Goal: Transaction & Acquisition: Obtain resource

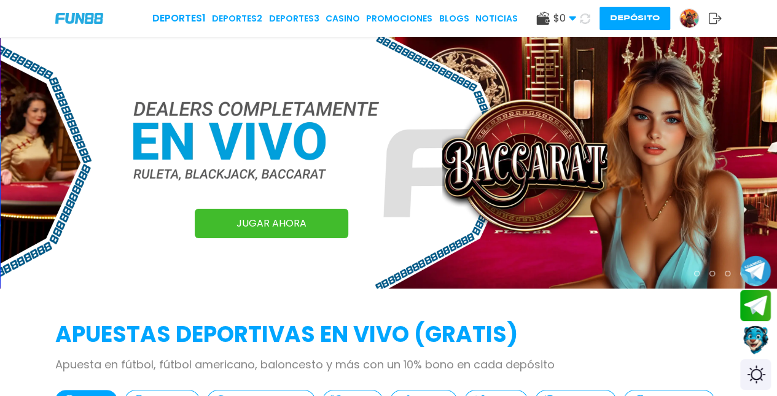
click at [382, 19] on link "Promociones" at bounding box center [399, 18] width 66 height 13
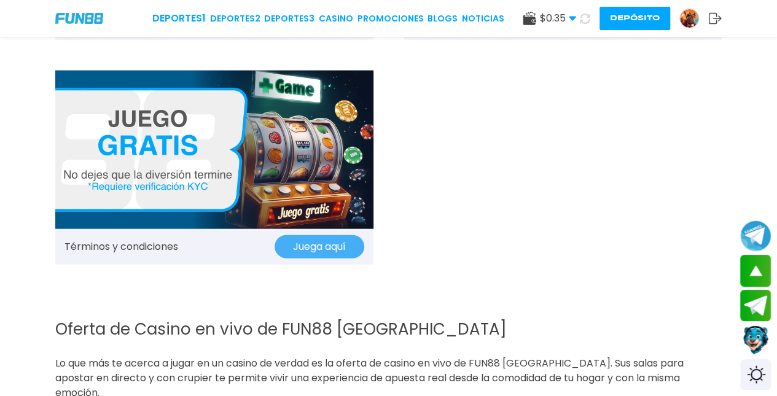
scroll to position [1390, 0]
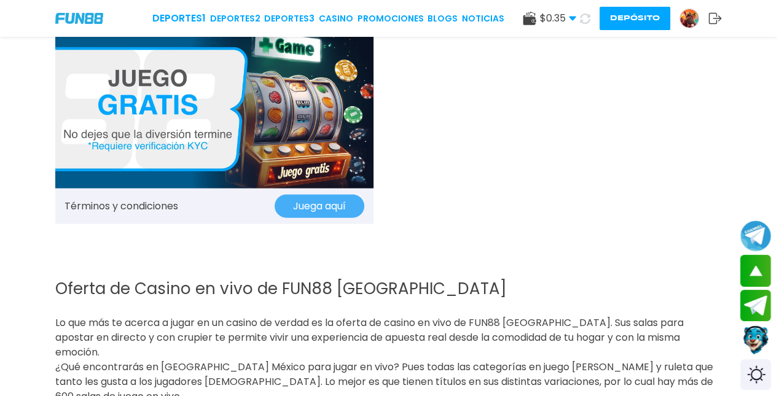
click at [324, 192] on div "Términos y condiciones Juega aquí" at bounding box center [214, 207] width 318 height 36
click at [324, 196] on button "Juega aquí" at bounding box center [320, 206] width 90 height 23
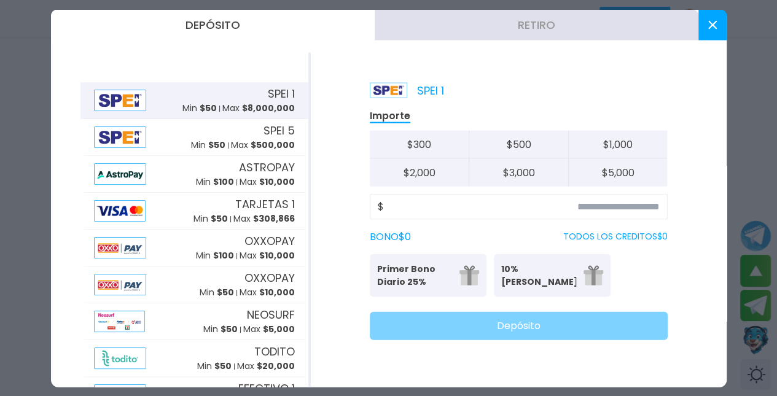
scroll to position [1364, 0]
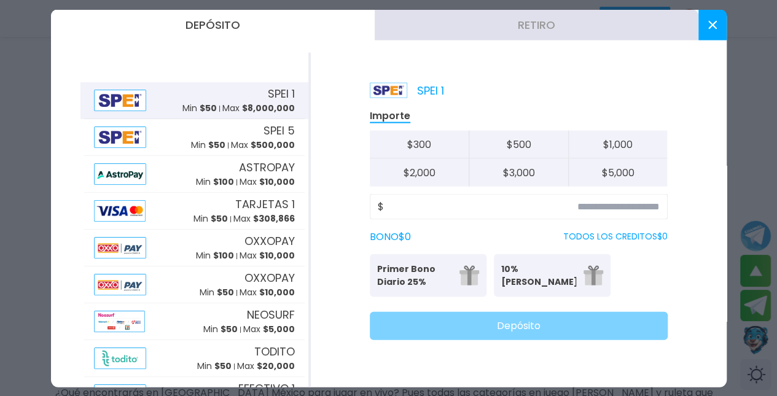
click at [772, 72] on div at bounding box center [388, 198] width 777 height 396
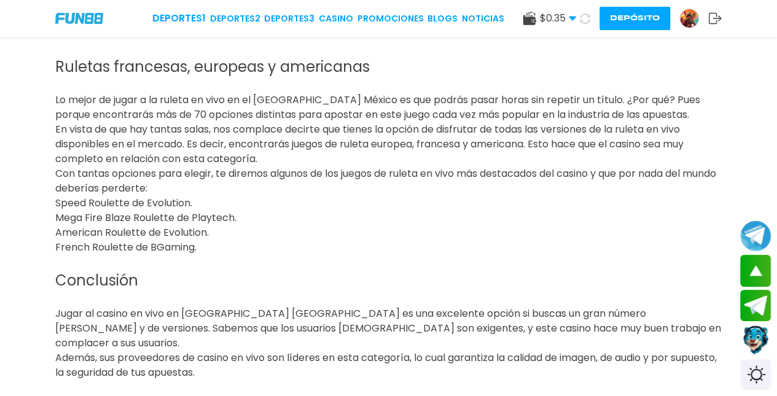
scroll to position [2358, 0]
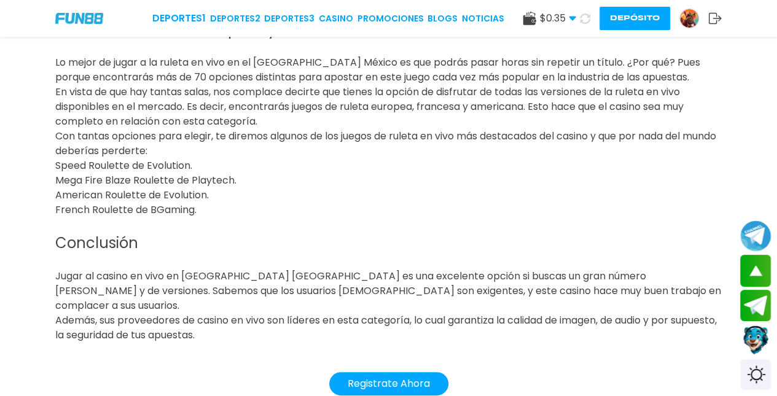
click at [406, 372] on button "Registrate Ahora" at bounding box center [388, 383] width 119 height 23
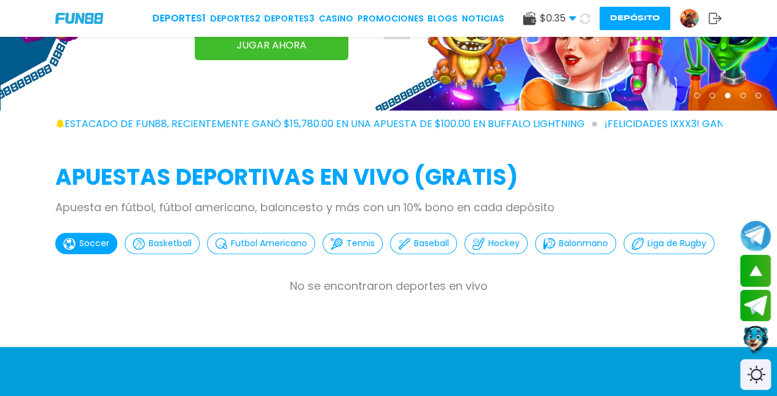
scroll to position [118, 0]
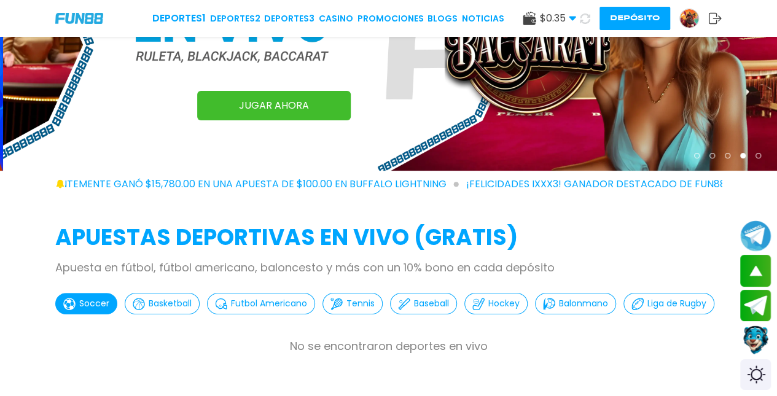
click at [399, 19] on link "Promociones" at bounding box center [391, 18] width 66 height 13
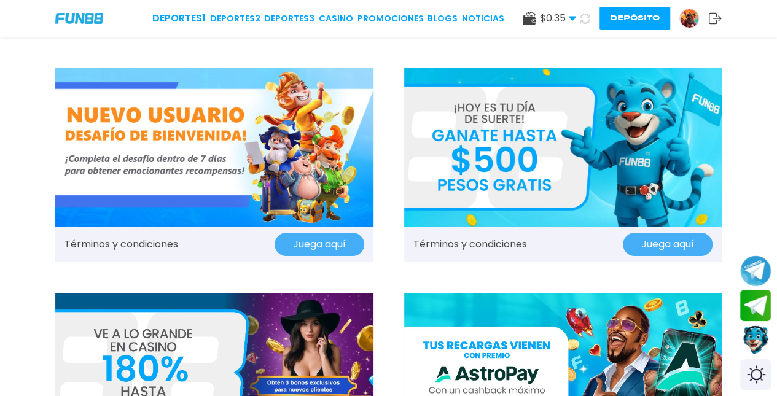
click at [354, 157] on img at bounding box center [214, 147] width 318 height 159
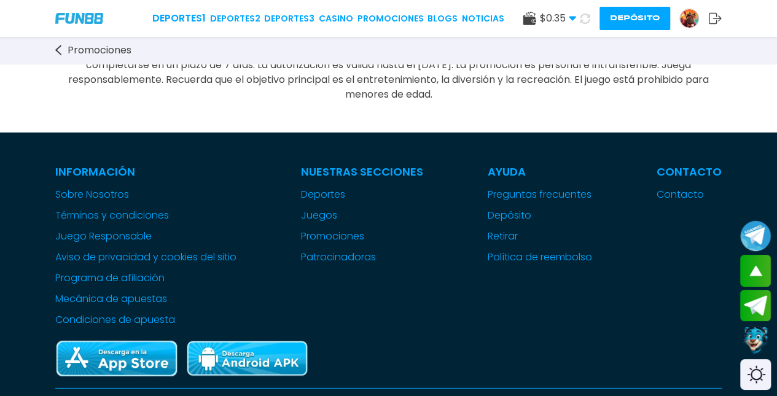
scroll to position [1607, 0]
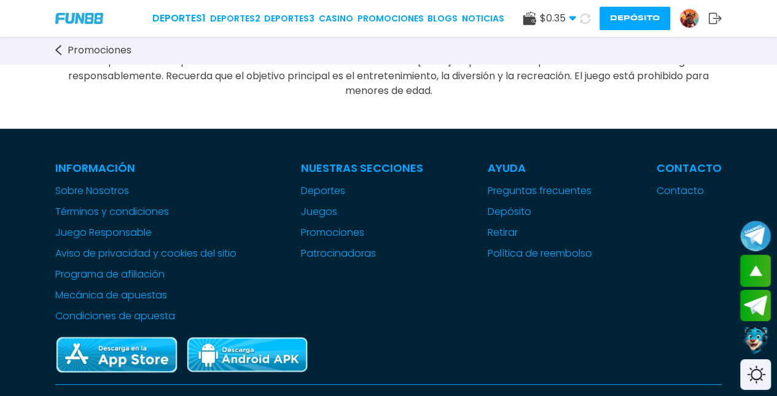
click at [383, 15] on link "Promociones" at bounding box center [391, 18] width 66 height 13
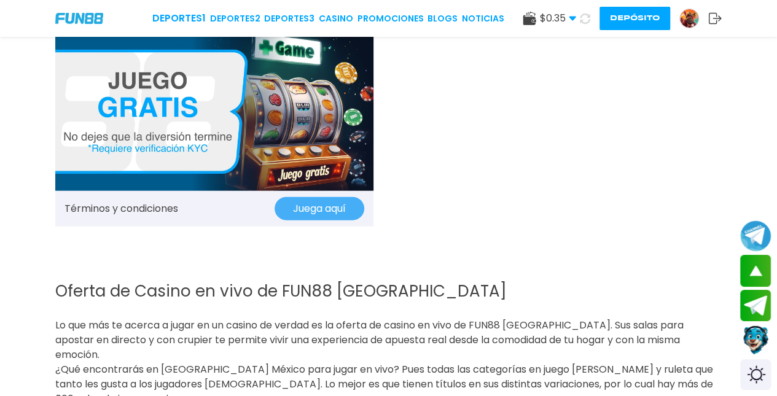
scroll to position [1391, 0]
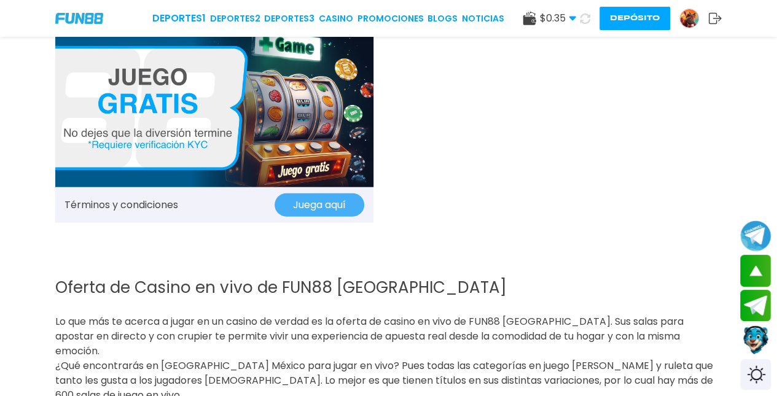
click at [358, 168] on img at bounding box center [214, 108] width 318 height 159
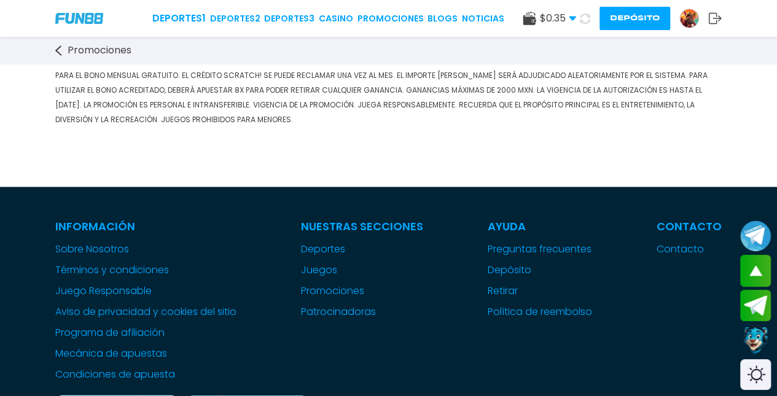
scroll to position [1023, 0]
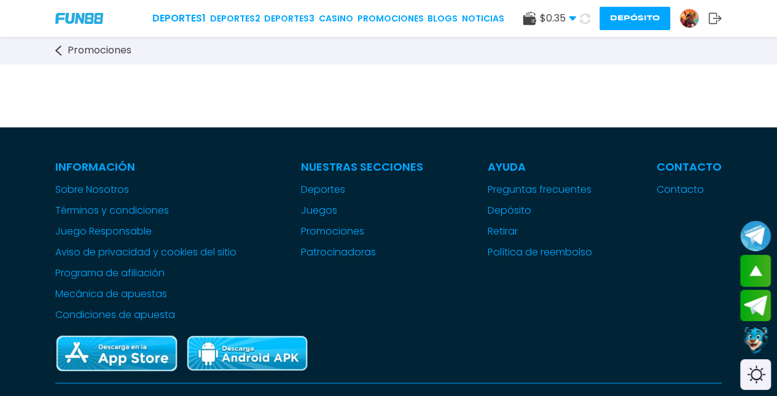
click at [692, 20] on img at bounding box center [689, 18] width 18 height 18
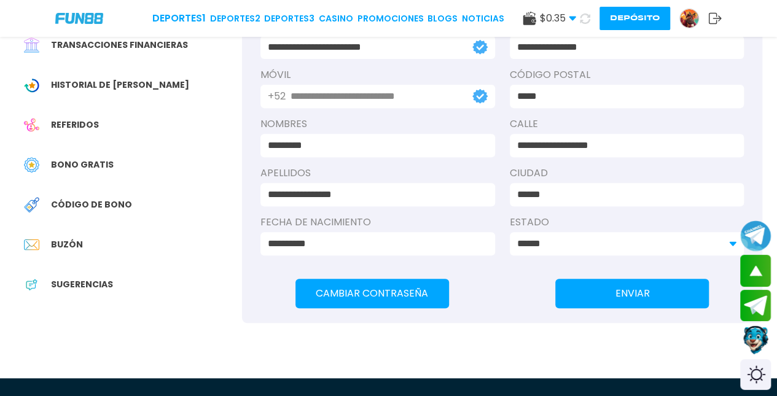
scroll to position [196, 0]
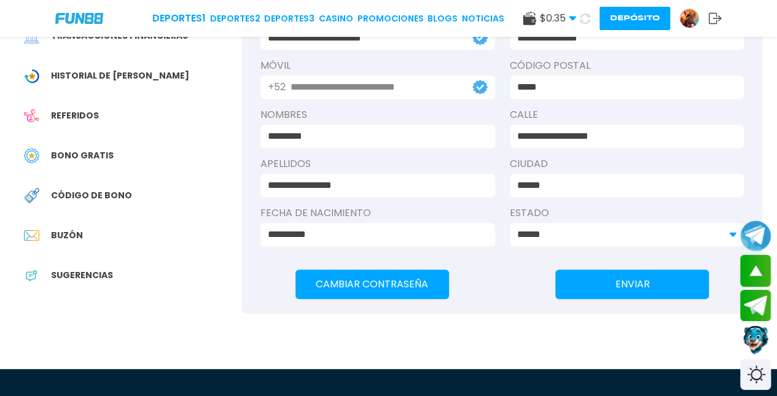
click at [129, 194] on div "Código de bono" at bounding box center [128, 196] width 227 height 28
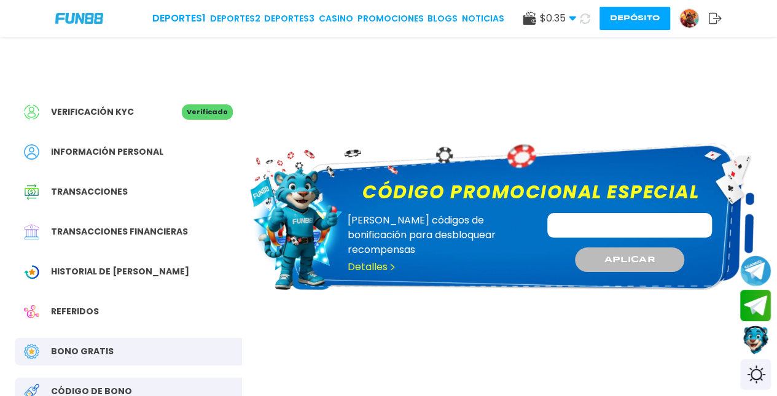
click at [87, 345] on span "Bono Gratis" at bounding box center [82, 351] width 63 height 13
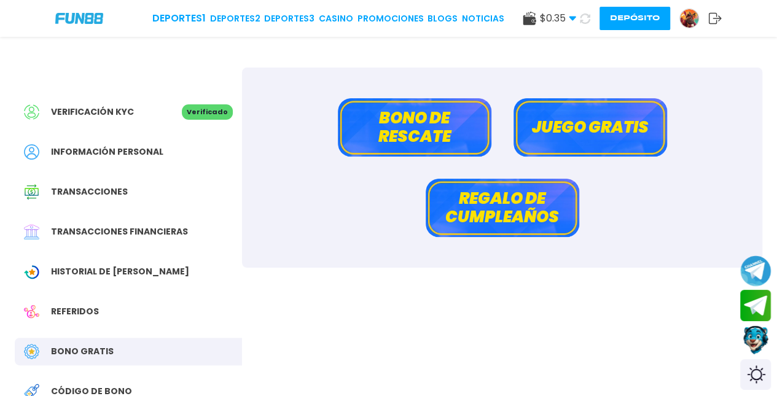
drag, startPoint x: 400, startPoint y: 125, endPoint x: 421, endPoint y: 125, distance: 21.5
click at [421, 125] on button "Bono de rescate" at bounding box center [415, 127] width 154 height 58
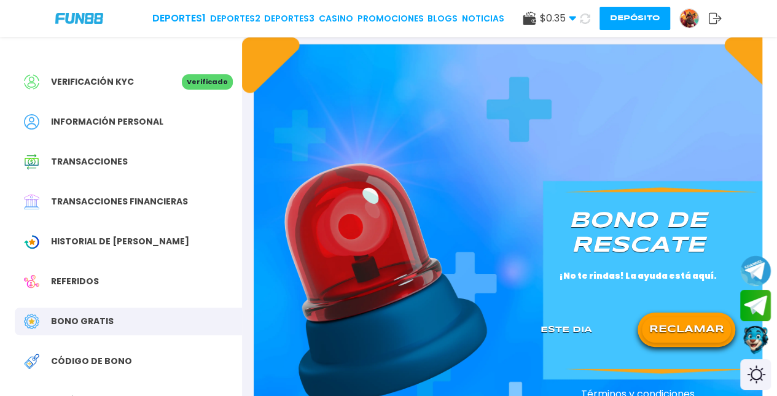
scroll to position [137, 0]
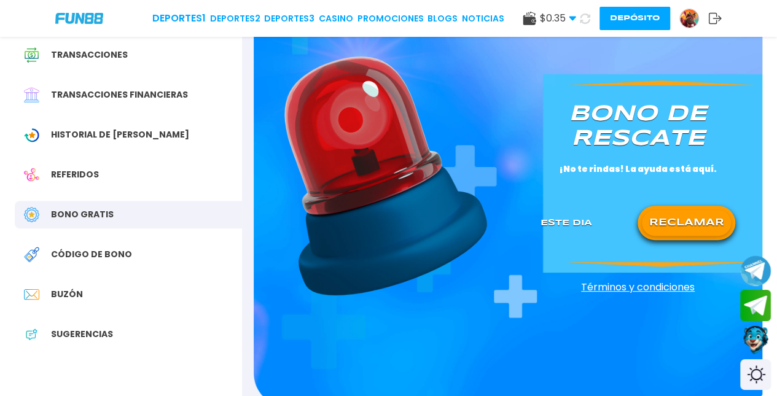
click at [742, 187] on div "[PERSON_NAME] de rescate ¡No te rindas! La ayuda está aquí. Este Dia RECLAMAR" at bounding box center [638, 170] width 224 height 166
click at [717, 215] on button "RECLAMAR" at bounding box center [686, 223] width 89 height 26
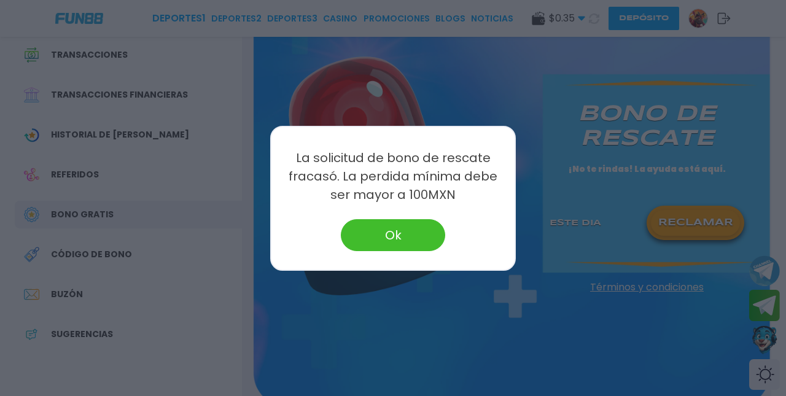
click at [415, 235] on button "Ok" at bounding box center [393, 235] width 104 height 32
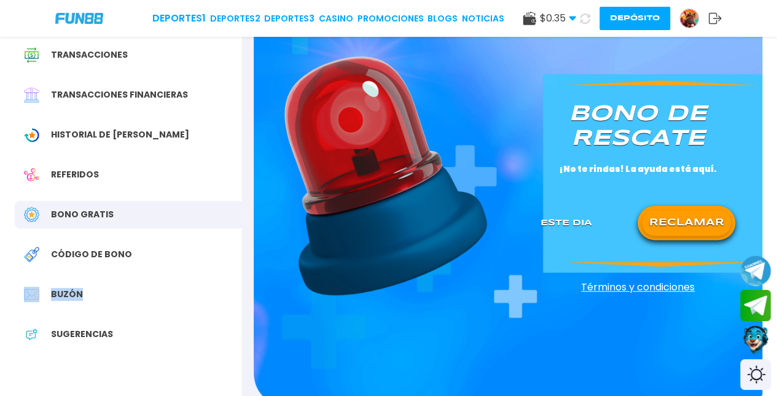
click at [198, 292] on div "Verificación KYC Verificado Información personal Transacciones Transacciones fi…" at bounding box center [128, 161] width 227 height 461
click at [194, 195] on div "Verificación KYC Verificado Información personal Transacciones Transacciones fi…" at bounding box center [128, 161] width 227 height 461
drag, startPoint x: 198, startPoint y: 292, endPoint x: 188, endPoint y: 205, distance: 87.2
click at [191, 200] on div "Verificación KYC Verificado Información personal Transacciones Transacciones fi…" at bounding box center [128, 161] width 227 height 461
click at [188, 205] on div "Bono Gratis" at bounding box center [128, 215] width 227 height 28
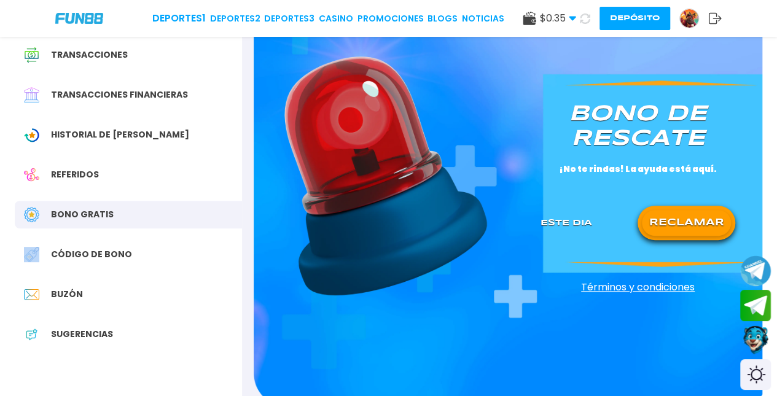
drag, startPoint x: 216, startPoint y: 200, endPoint x: 241, endPoint y: 200, distance: 25.8
click at [219, 221] on div "Bono Gratis" at bounding box center [128, 215] width 227 height 28
click at [206, 229] on div "Verificación KYC Verificado Información personal Transacciones Transacciones fi…" at bounding box center [128, 161] width 227 height 461
click at [201, 233] on div "Verificación KYC Verificado Información personal Transacciones Transacciones fi…" at bounding box center [128, 161] width 227 height 461
drag, startPoint x: 199, startPoint y: 255, endPoint x: 203, endPoint y: 243, distance: 13.0
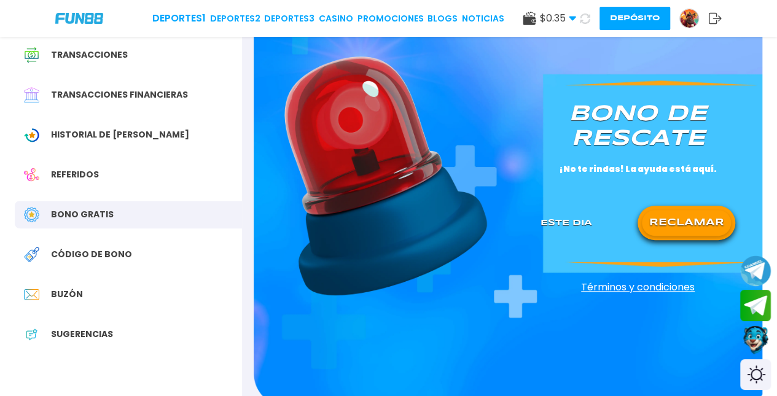
drag, startPoint x: 226, startPoint y: 163, endPoint x: 211, endPoint y: 163, distance: 14.7
drag, startPoint x: 176, startPoint y: 163, endPoint x: 163, endPoint y: 168, distance: 13.6
click at [162, 170] on div "Referidos" at bounding box center [128, 175] width 227 height 28
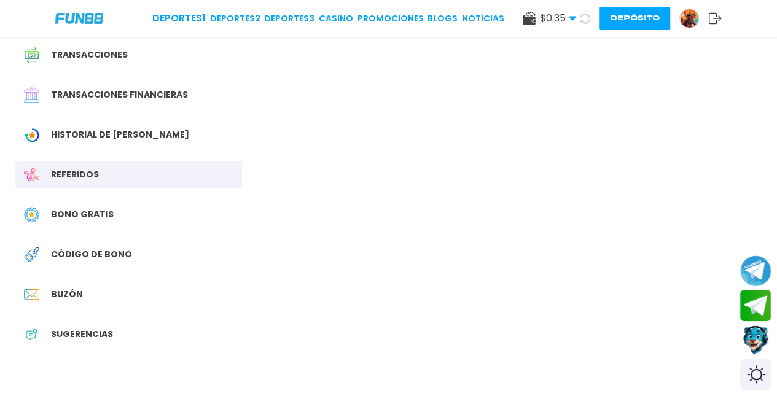
drag, startPoint x: 160, startPoint y: 179, endPoint x: 145, endPoint y: 224, distance: 47.4
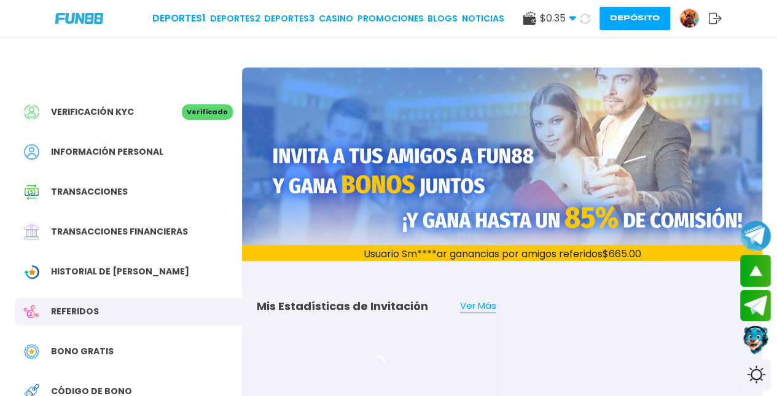
click at [141, 227] on div "Transacciones financieras" at bounding box center [128, 232] width 227 height 28
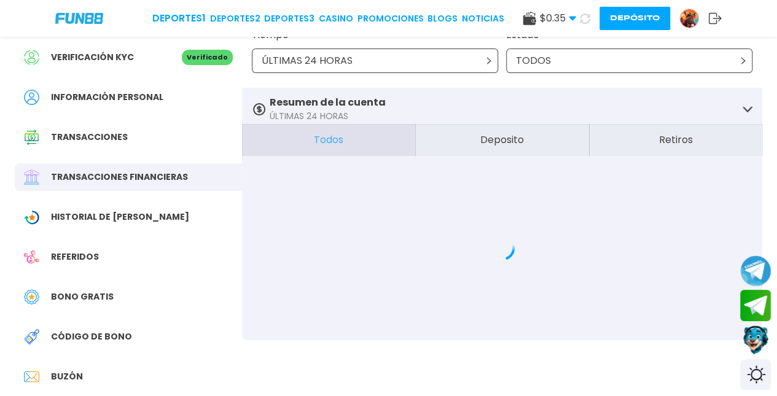
scroll to position [111, 0]
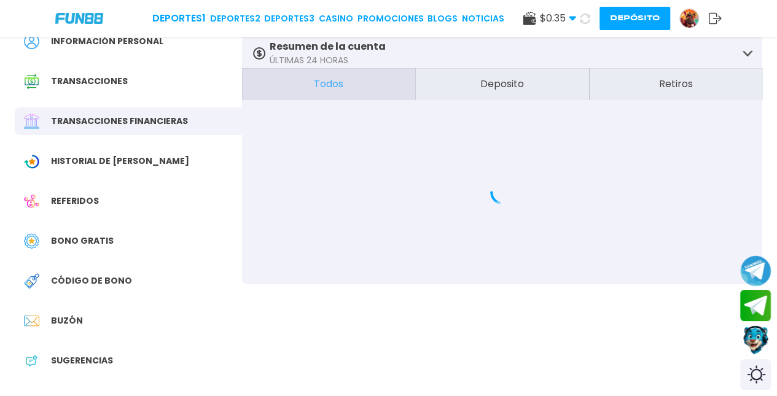
drag, startPoint x: 146, startPoint y: 324, endPoint x: 147, endPoint y: 317, distance: 6.9
click at [97, 233] on div "Bono Gratis" at bounding box center [128, 241] width 227 height 28
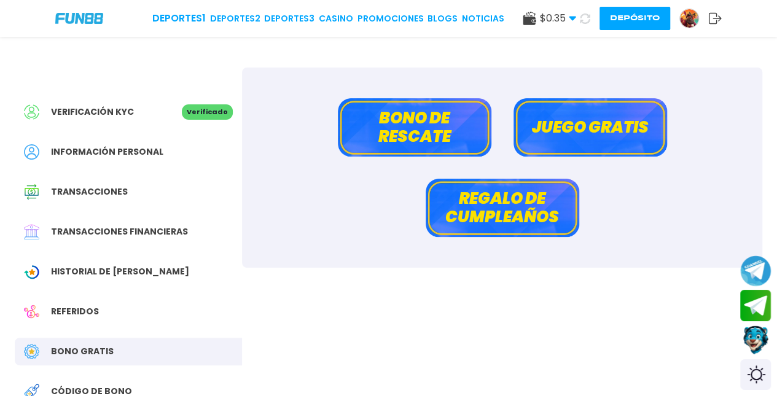
click at [547, 147] on button "Juego gratis" at bounding box center [591, 127] width 154 height 58
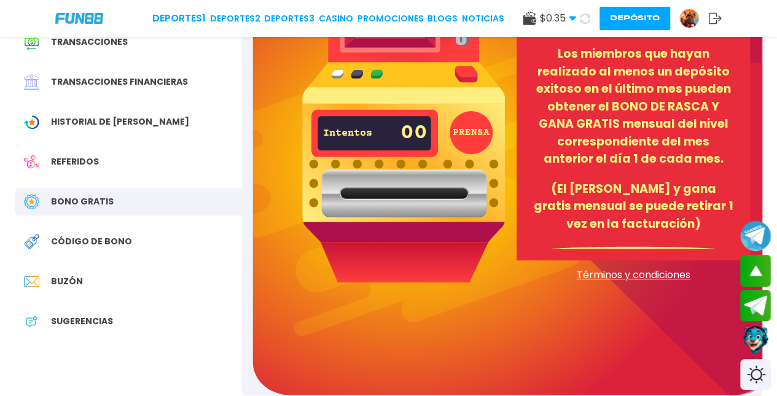
scroll to position [157, 0]
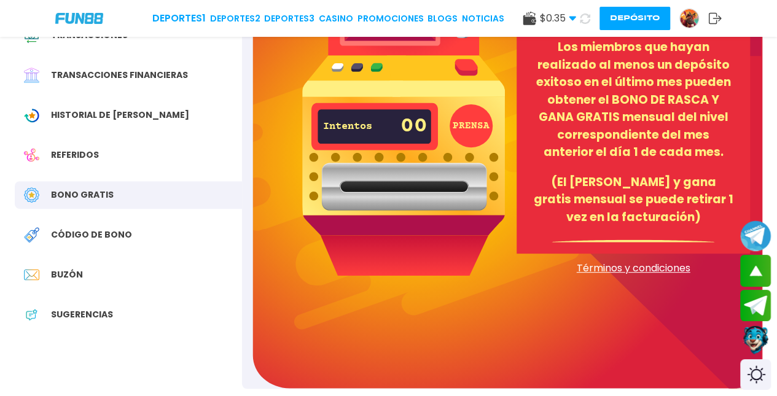
click at [463, 138] on button "PRENSA" at bounding box center [471, 125] width 43 height 43
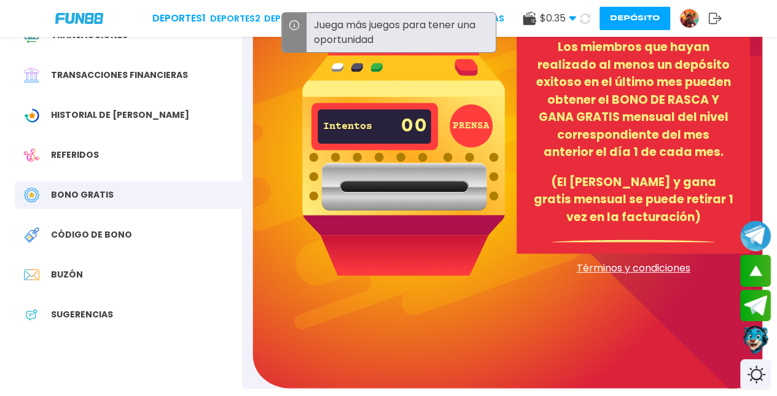
click at [463, 138] on button "PRENSA" at bounding box center [471, 125] width 43 height 43
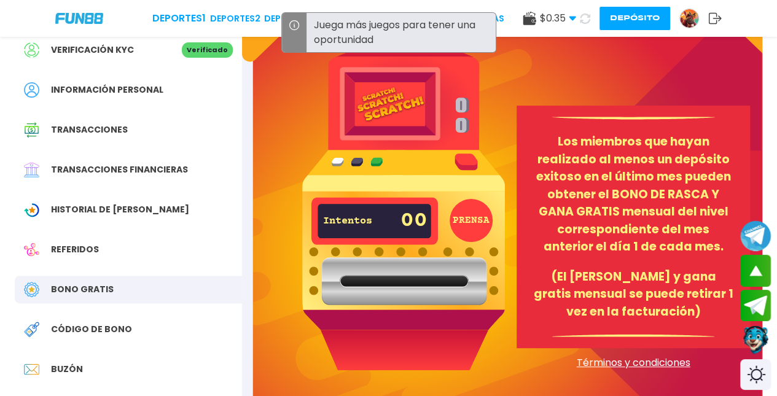
scroll to position [0, 0]
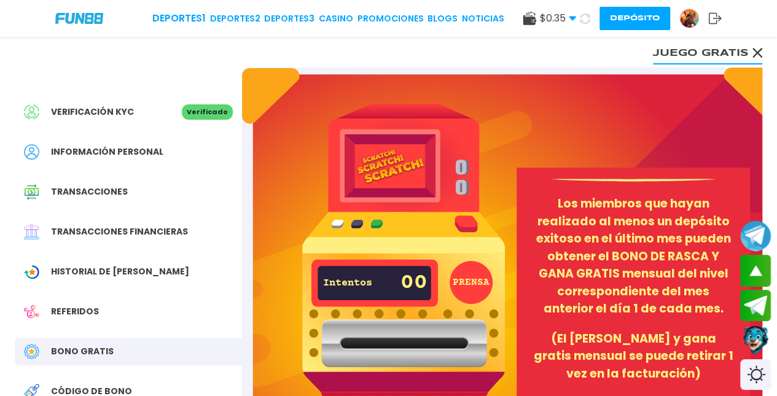
click at [569, 20] on icon at bounding box center [572, 18] width 7 height 7
